Goal: Information Seeking & Learning: Learn about a topic

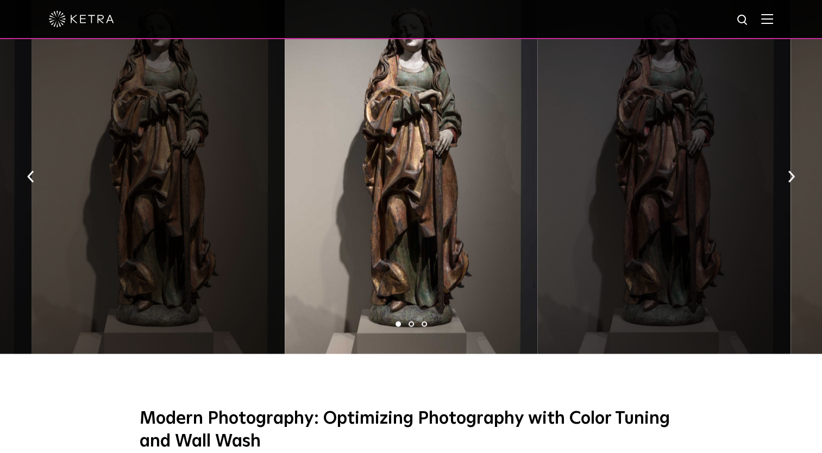
scroll to position [2001, 0]
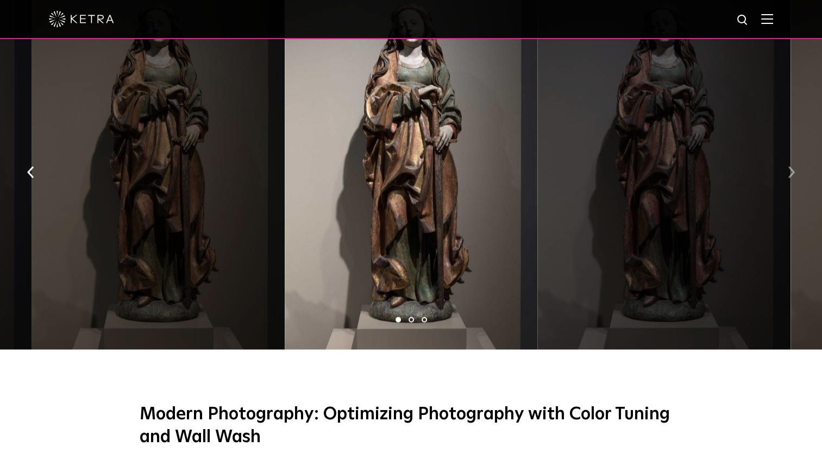
click at [793, 166] on img "button" at bounding box center [791, 172] width 7 height 12
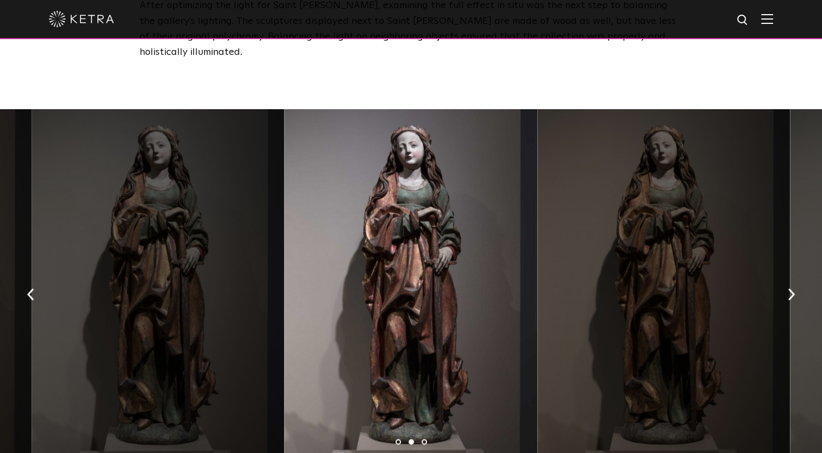
scroll to position [1901, 0]
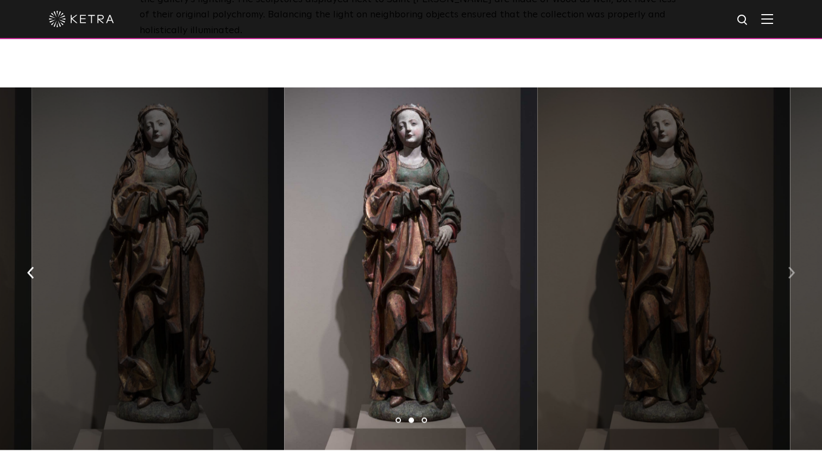
click at [790, 266] on img "button" at bounding box center [791, 272] width 7 height 12
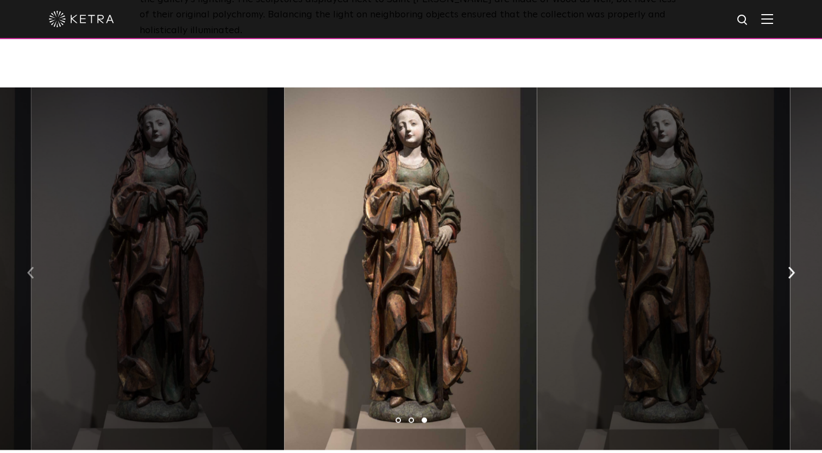
click at [31, 266] on img "button" at bounding box center [30, 272] width 7 height 12
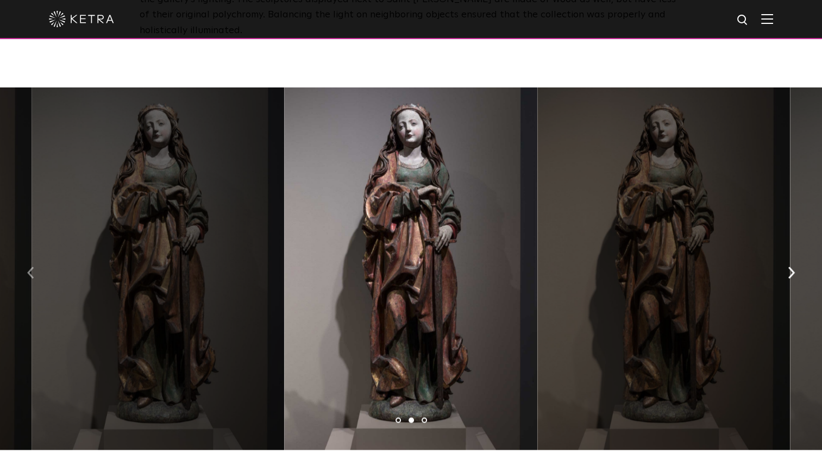
click at [31, 266] on img "button" at bounding box center [30, 272] width 7 height 12
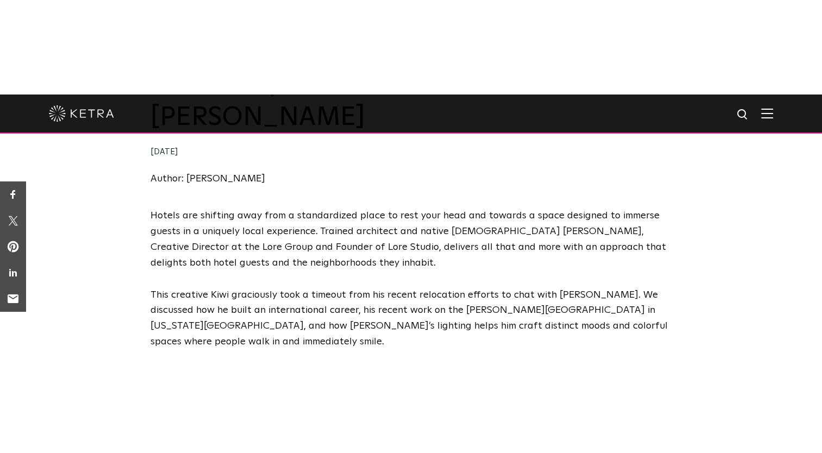
scroll to position [197, 0]
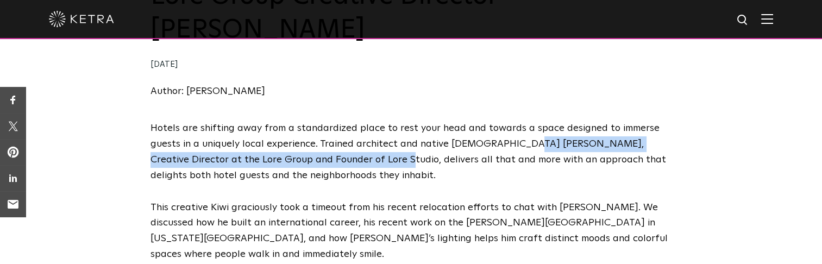
drag, startPoint x: 518, startPoint y: 114, endPoint x: 342, endPoint y: 126, distance: 177.0
click at [342, 126] on p "Hotels are shifting away from a standardized place to rest your head and toward…" at bounding box center [410, 152] width 521 height 62
copy p "acu Strauss, Creative Director at the Lore Group and Founder of Lore Studio,"
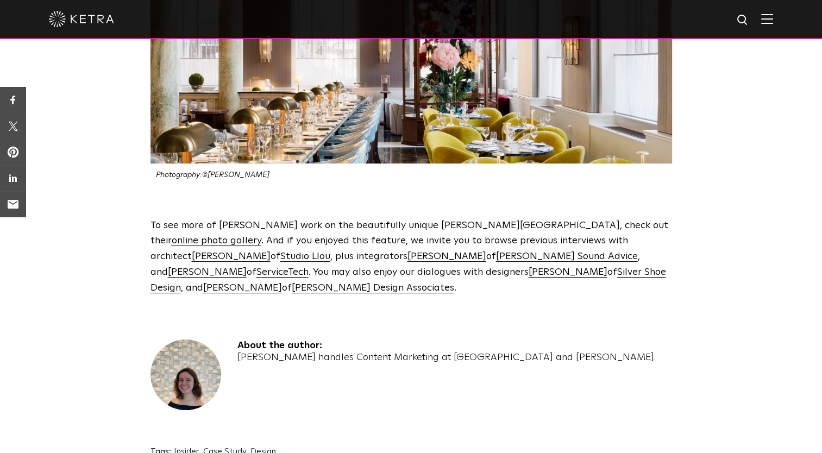
scroll to position [2563, 0]
